Goal: Task Accomplishment & Management: Manage account settings

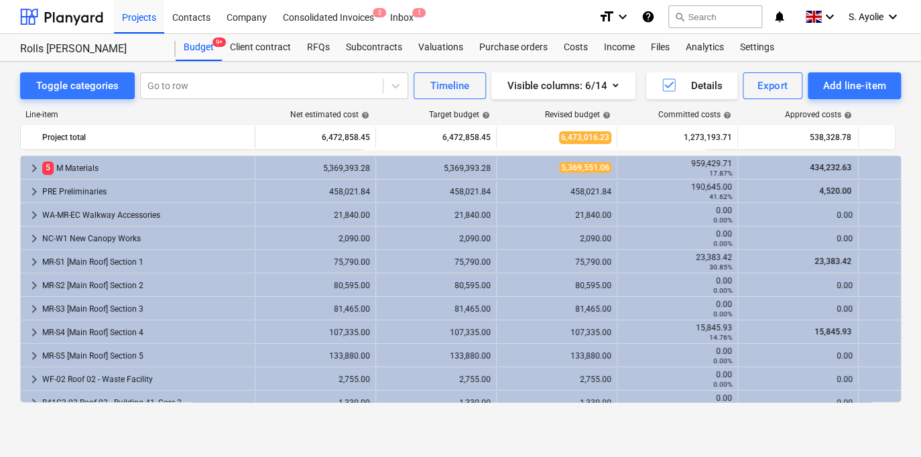
click at [183, 112] on div "Line-item" at bounding box center [137, 114] width 235 height 9
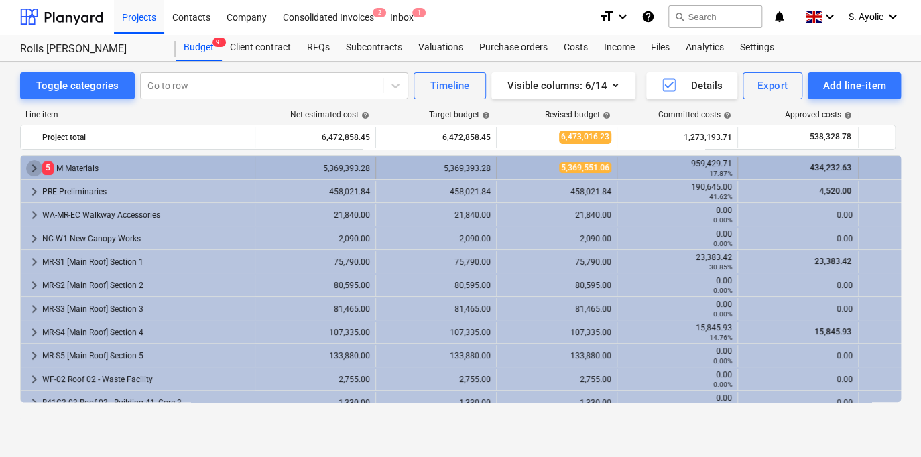
click at [36, 172] on span "keyboard_arrow_right" at bounding box center [34, 168] width 16 height 16
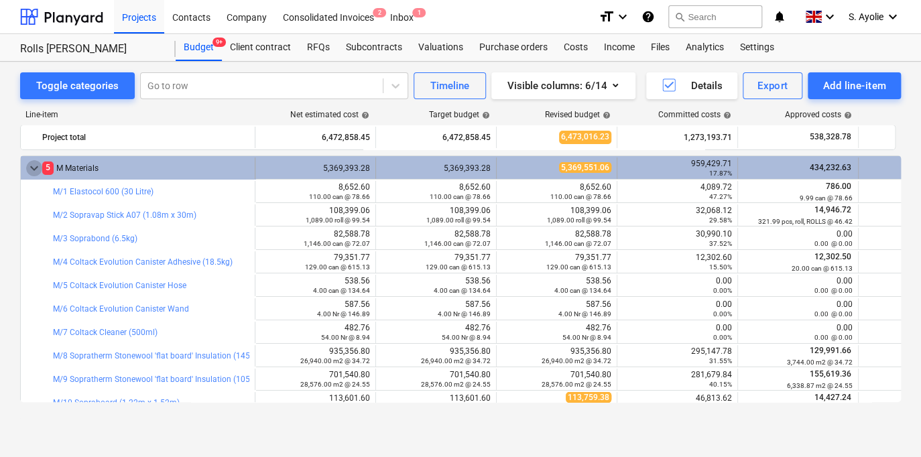
click at [36, 167] on span "keyboard_arrow_down" at bounding box center [34, 168] width 16 height 16
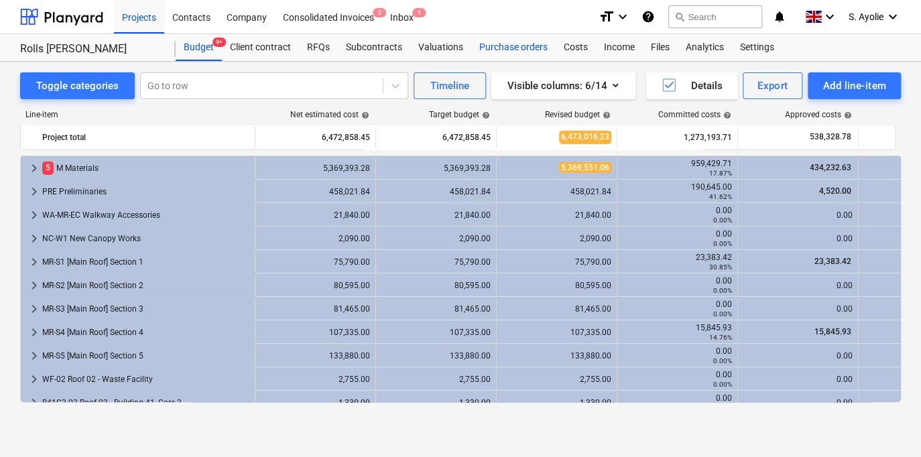
click at [528, 50] on div "Purchase orders" at bounding box center [513, 47] width 84 height 27
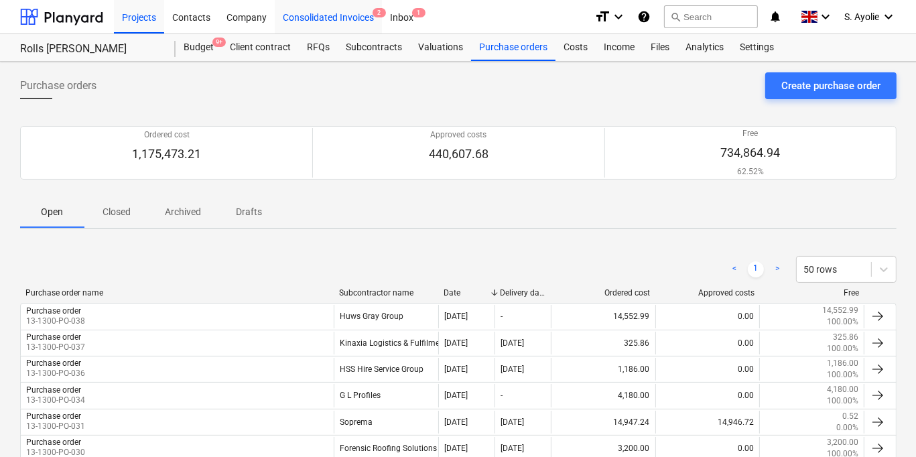
click at [347, 22] on div "Consolidated Invoices 2" at bounding box center [328, 16] width 107 height 34
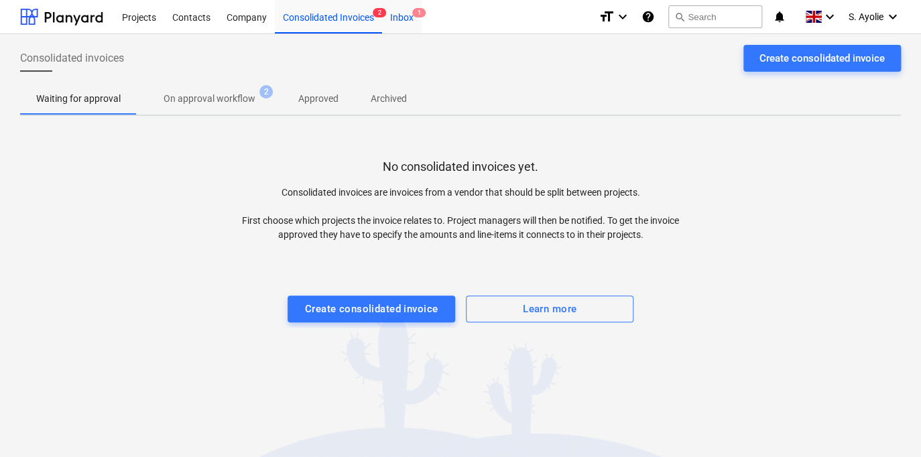
click at [406, 21] on div "Inbox 1" at bounding box center [402, 16] width 40 height 34
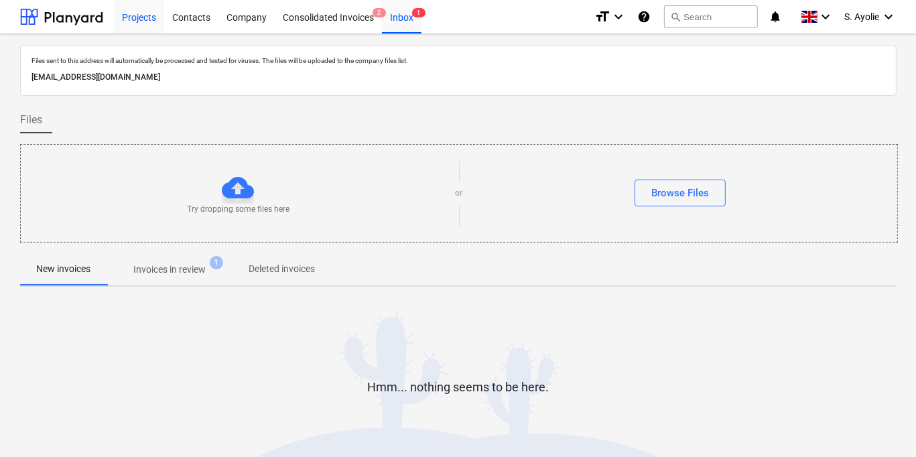
click at [157, 25] on div "Projects" at bounding box center [139, 16] width 50 height 34
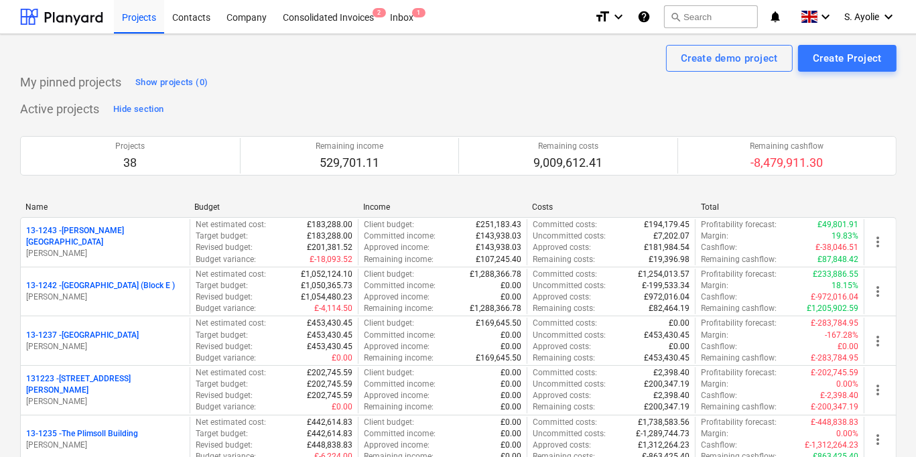
click at [869, 27] on div "Project fetching failed" at bounding box center [729, 14] width 362 height 28
click at [871, 25] on div "Project fetching failed" at bounding box center [729, 14] width 362 height 28
click at [878, 21] on div "Project fetching failed" at bounding box center [729, 14] width 362 height 28
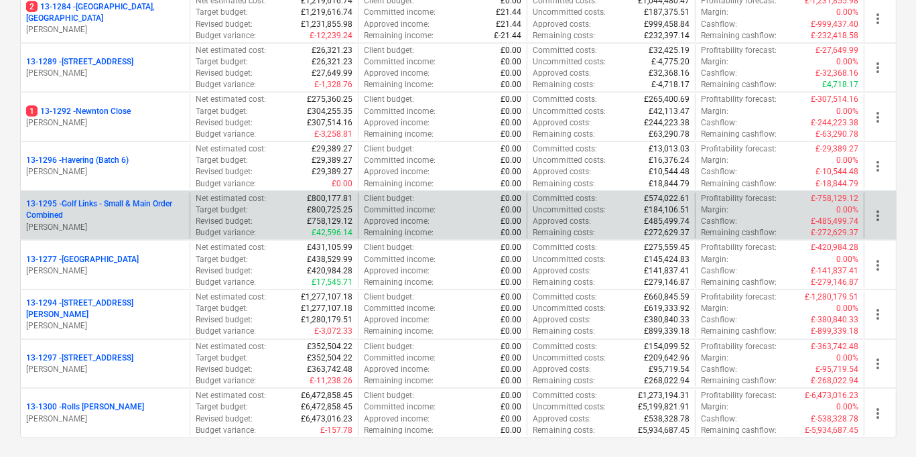
scroll to position [1676, 0]
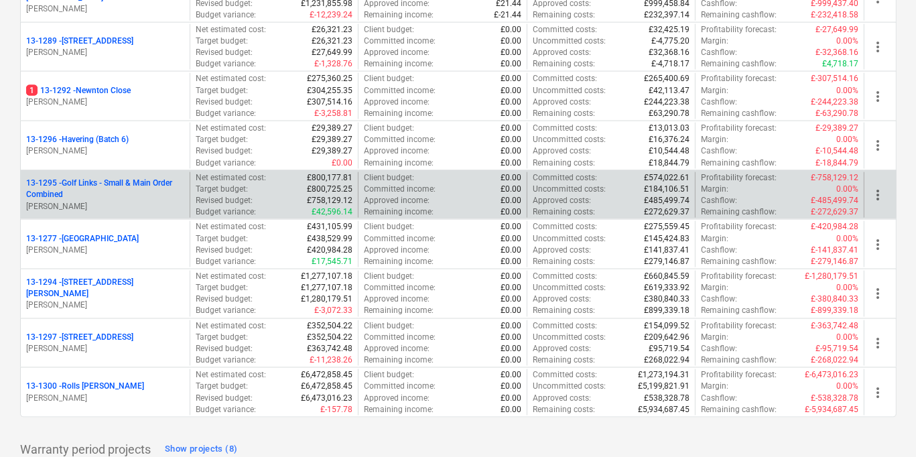
click at [147, 178] on p "13-1295 - Golf Links - Small & Main Order Combined" at bounding box center [105, 189] width 158 height 23
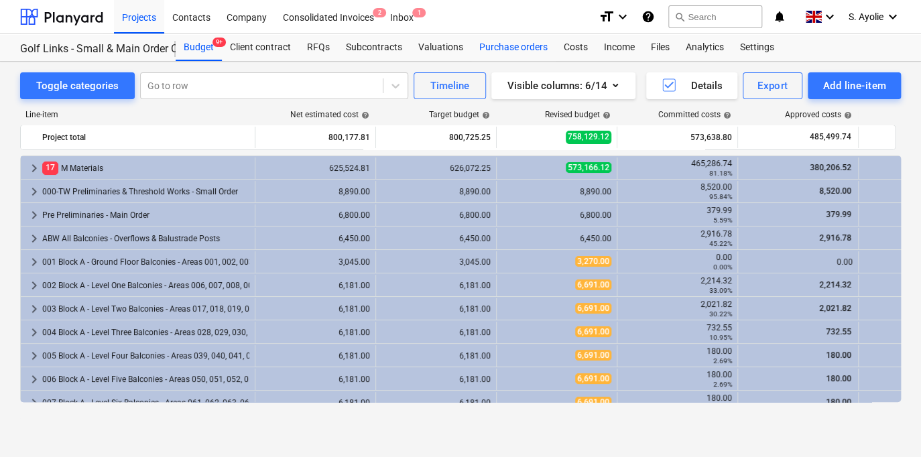
click at [501, 46] on div "Purchase orders" at bounding box center [513, 47] width 84 height 27
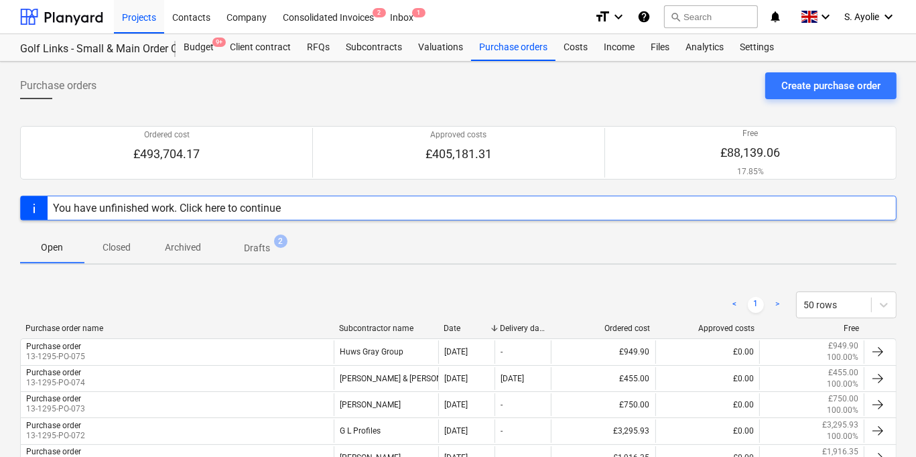
click at [225, 211] on div "You have unfinished work. Click here to continue" at bounding box center [167, 208] width 228 height 13
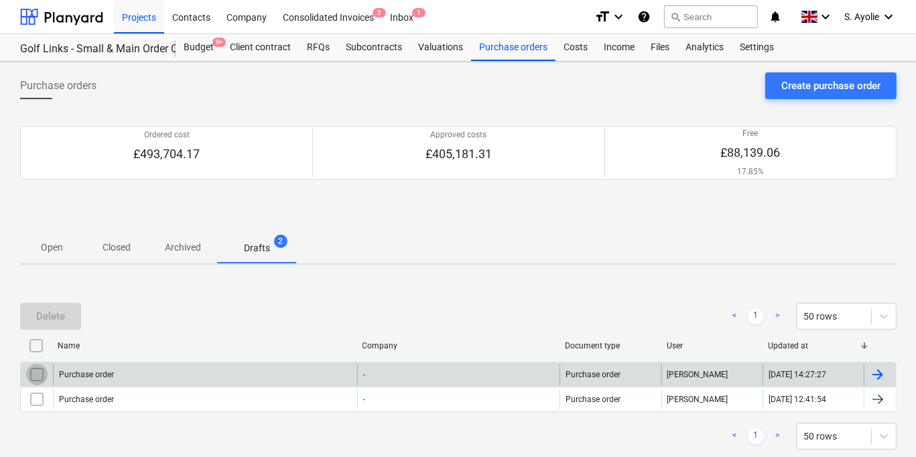
click at [33, 373] on input "checkbox" at bounding box center [36, 374] width 21 height 21
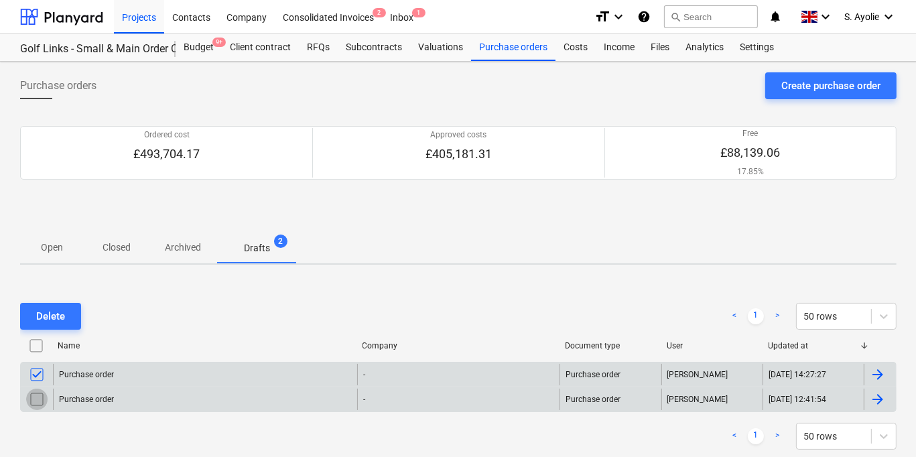
click at [41, 396] on input "checkbox" at bounding box center [36, 399] width 21 height 21
click at [60, 314] on div "Delete" at bounding box center [50, 316] width 29 height 17
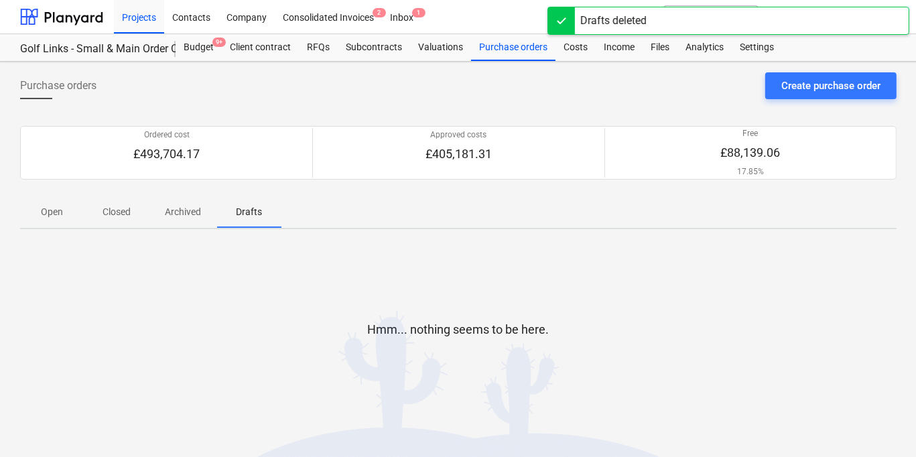
click at [188, 208] on p "Archived" at bounding box center [183, 212] width 36 height 14
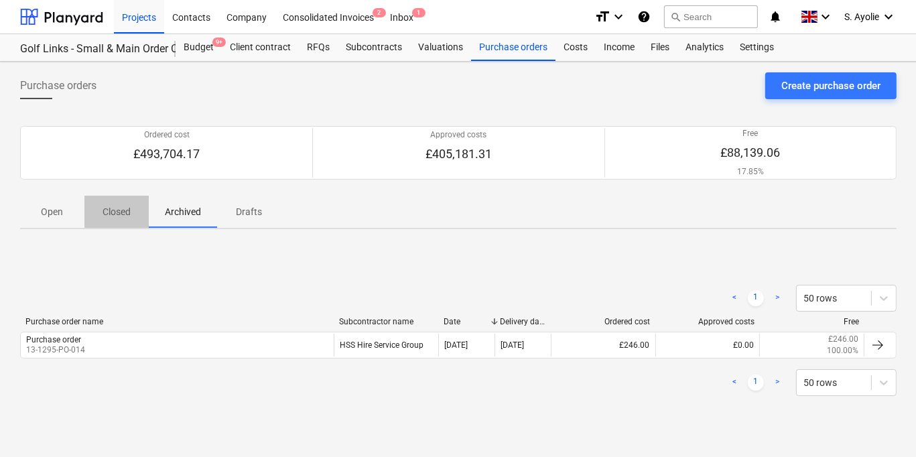
click at [120, 209] on p "Closed" at bounding box center [117, 212] width 32 height 14
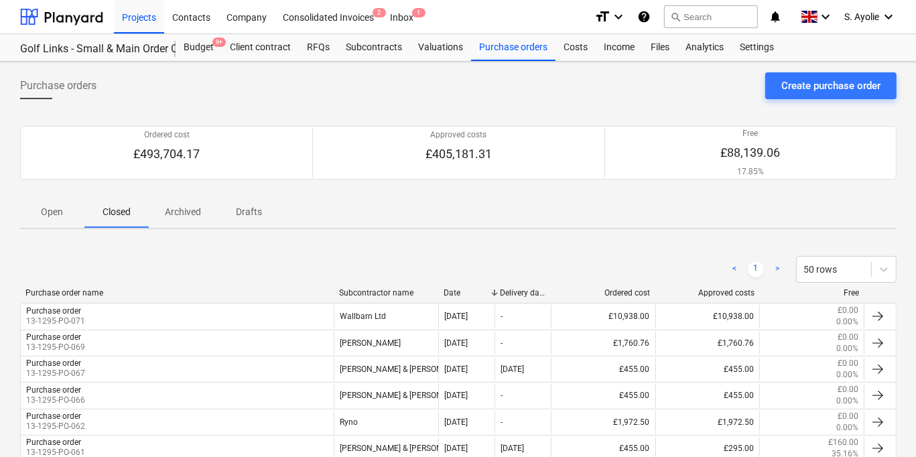
click at [64, 207] on p "Open" at bounding box center [52, 212] width 32 height 14
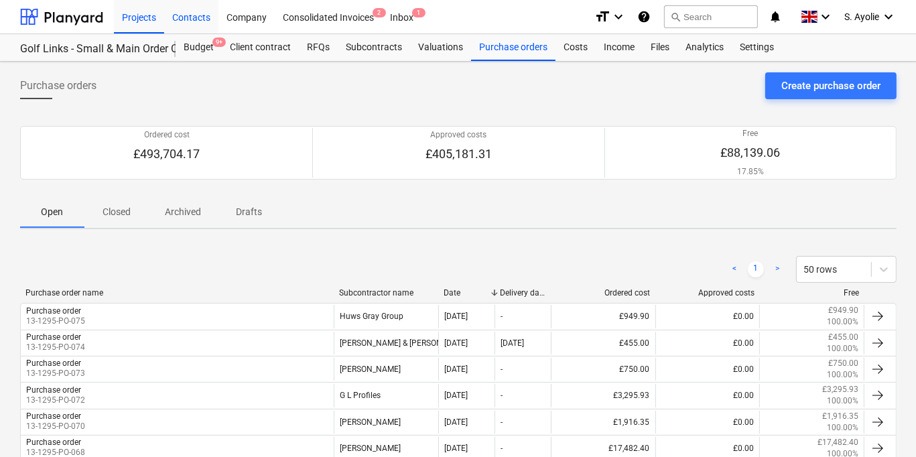
click at [185, 23] on div "Contacts" at bounding box center [191, 16] width 54 height 34
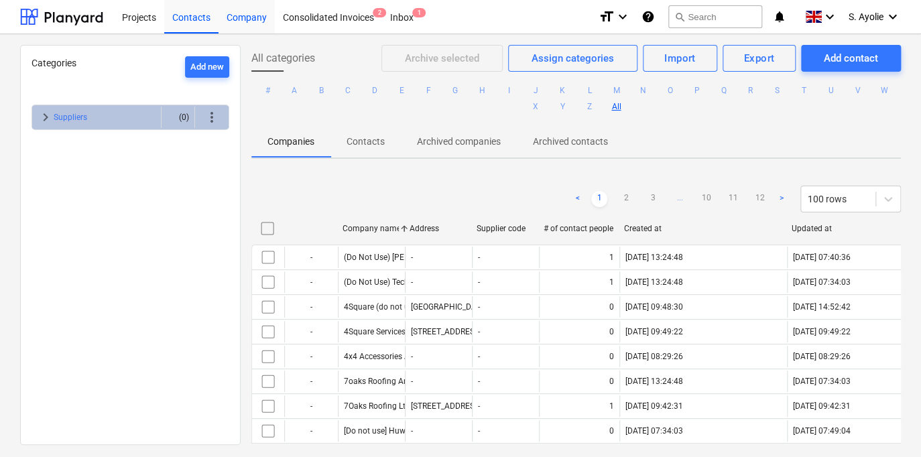
click at [260, 31] on div "Company" at bounding box center [247, 16] width 56 height 34
